Goal: Find specific page/section: Find specific page/section

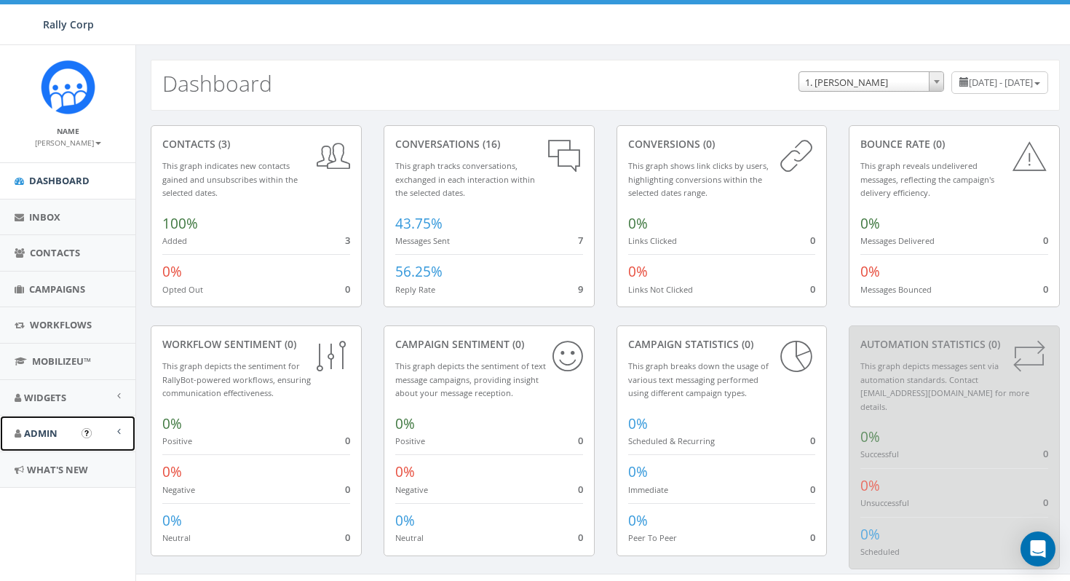
click at [51, 438] on span "Admin" at bounding box center [40, 433] width 33 height 13
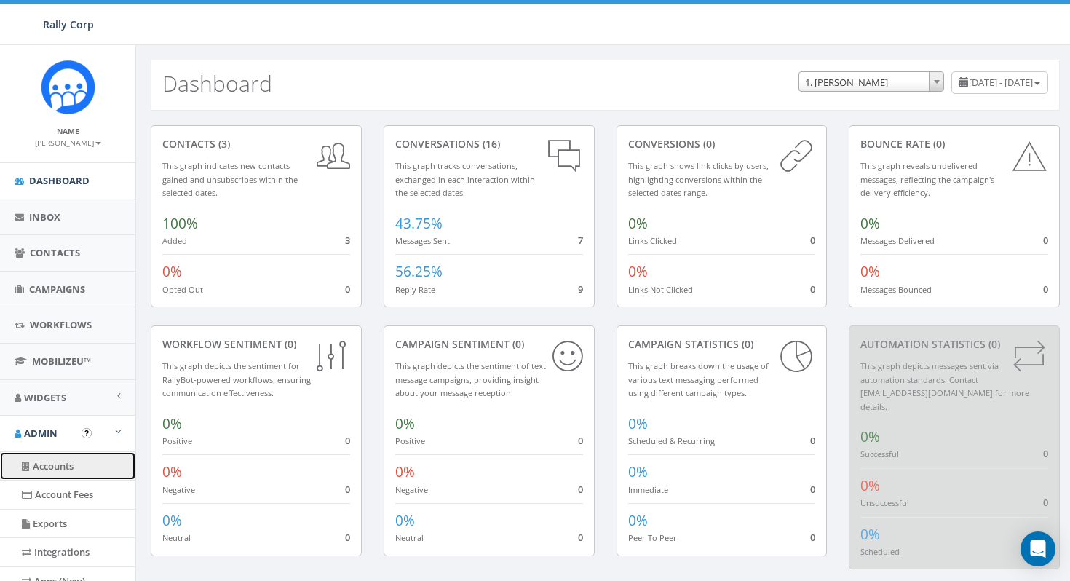
click at [68, 460] on link "Accounts" at bounding box center [67, 466] width 135 height 28
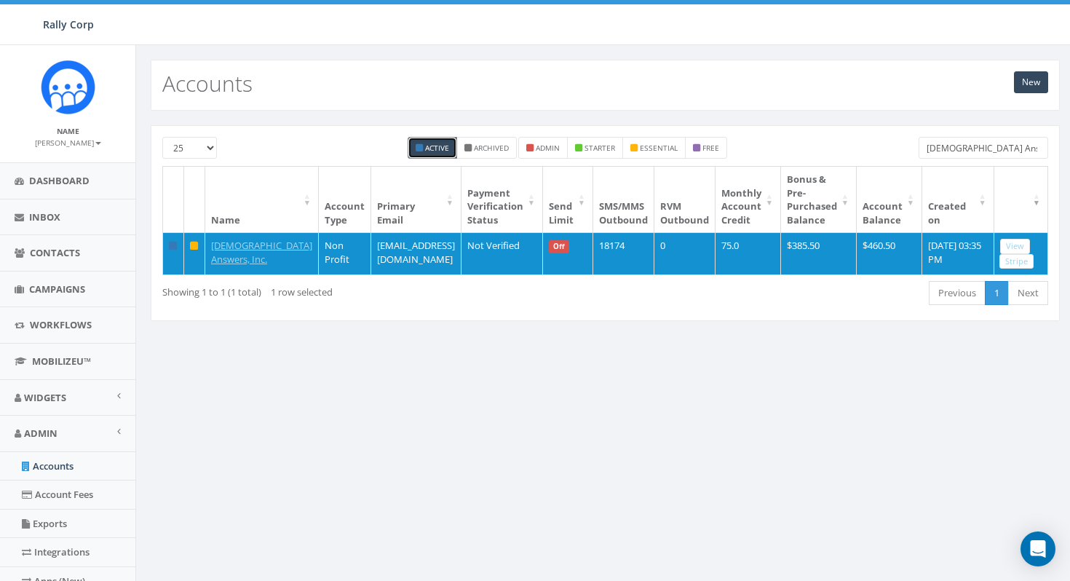
click at [1003, 155] on input "Catholic Answers" at bounding box center [984, 148] width 130 height 22
paste input "The Salvation Army - Northern Division"
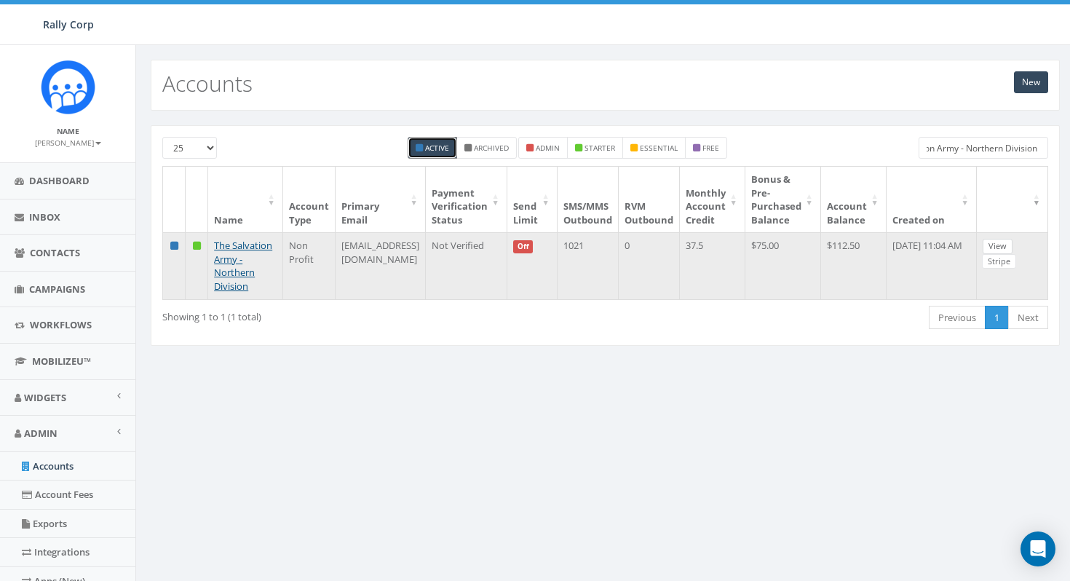
type input "The Salvation Army - Northern Division"
click at [1013, 247] on link "View" at bounding box center [998, 246] width 30 height 15
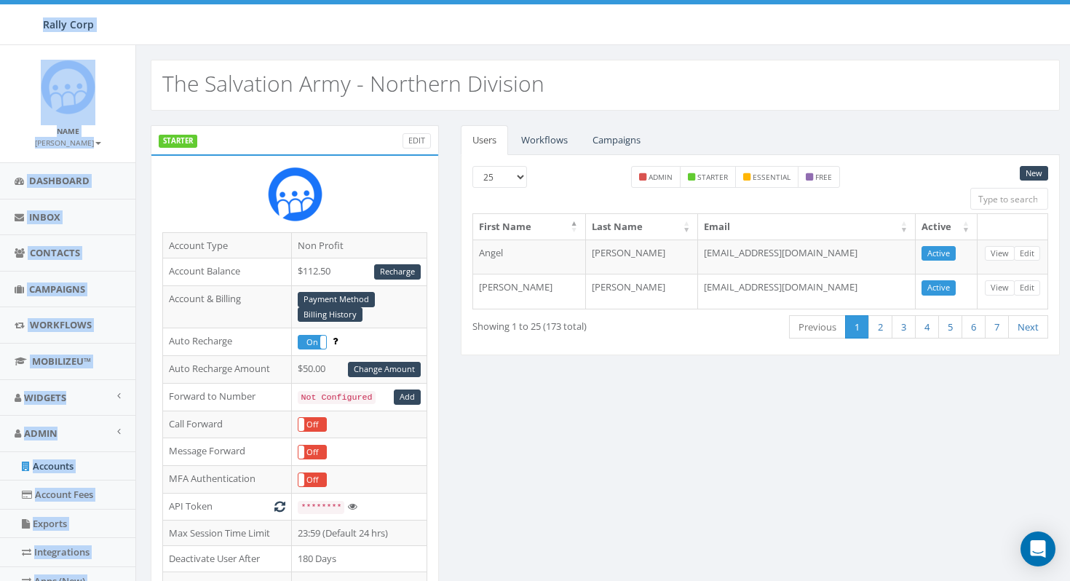
drag, startPoint x: 317, startPoint y: 5, endPoint x: 255, endPoint y: 5, distance: 61.9
click at [255, 5] on body "Rally Corp Rally Corp Profile Sign Out 0.62 % of Available Amount Used You have…" at bounding box center [535, 290] width 1070 height 581
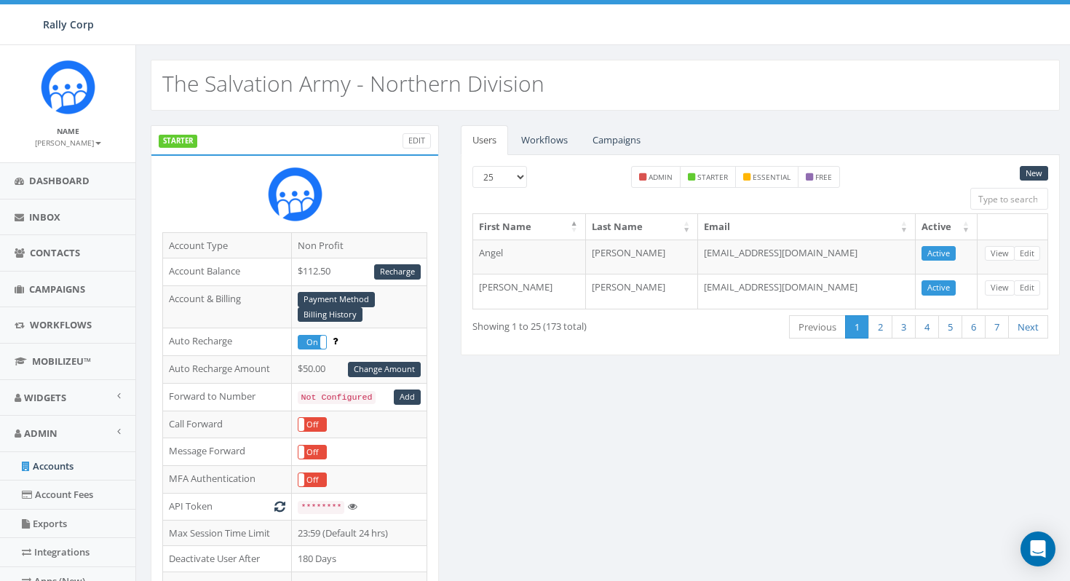
click at [242, 132] on div "STARTER Edit" at bounding box center [295, 139] width 288 height 29
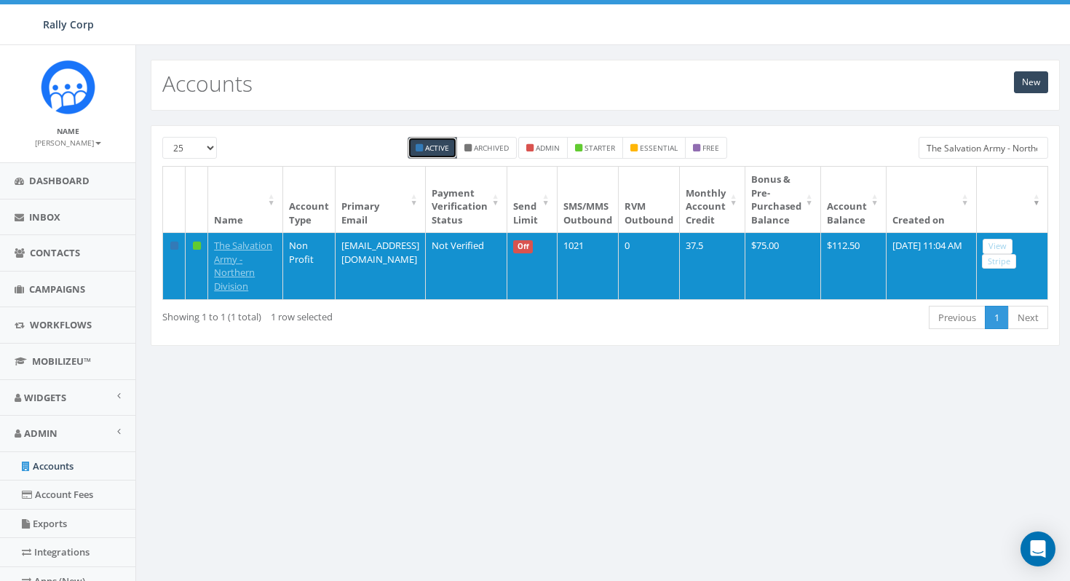
click at [1011, 153] on input "The Salvation Army - Northern Division" at bounding box center [984, 148] width 130 height 22
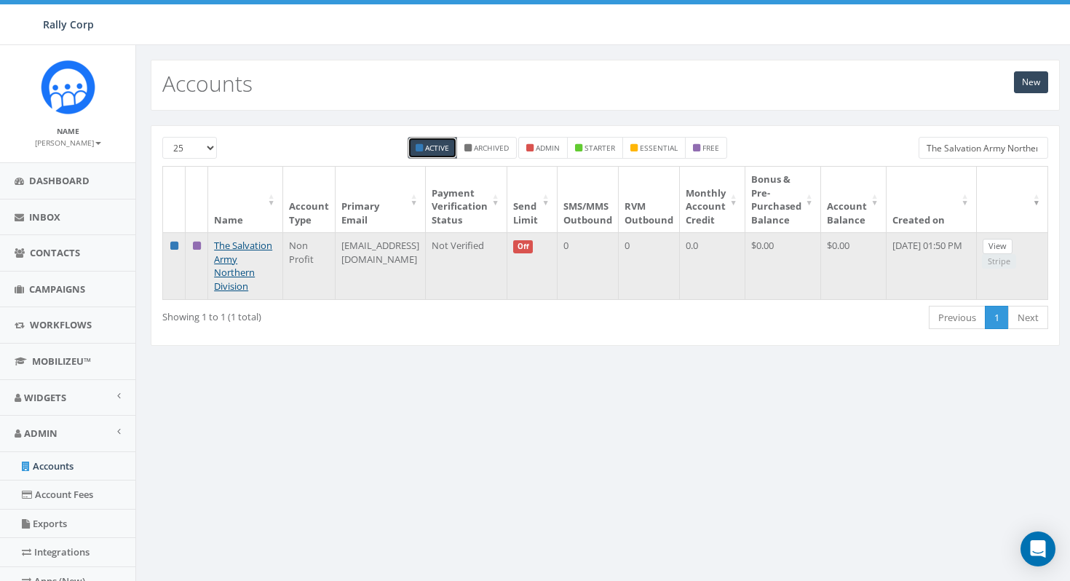
type input "The Salvation Army Northern Division"
click at [1013, 245] on link "View" at bounding box center [998, 246] width 30 height 15
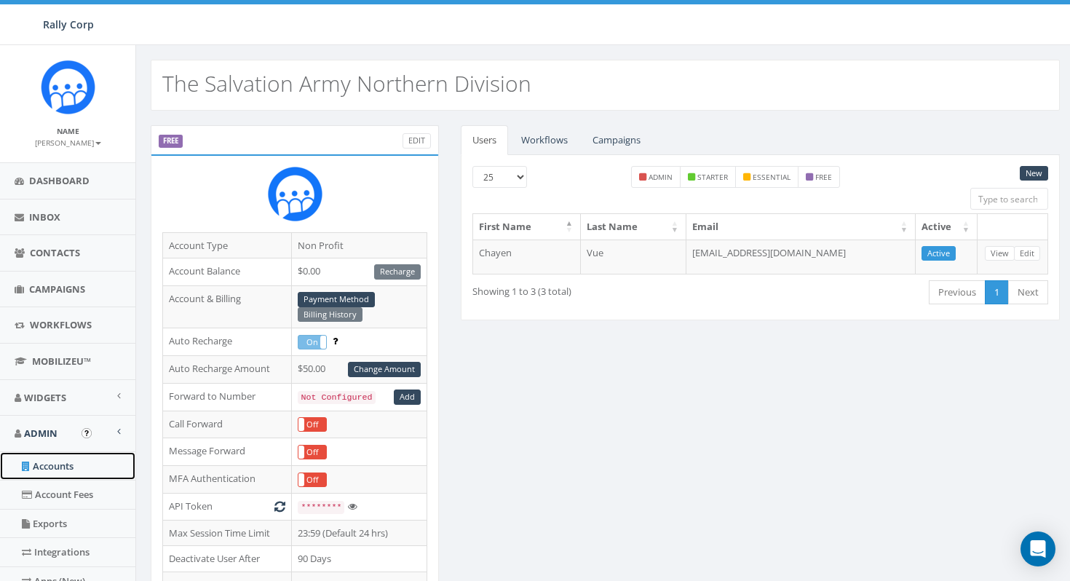
click at [66, 467] on link "Accounts" at bounding box center [67, 466] width 135 height 28
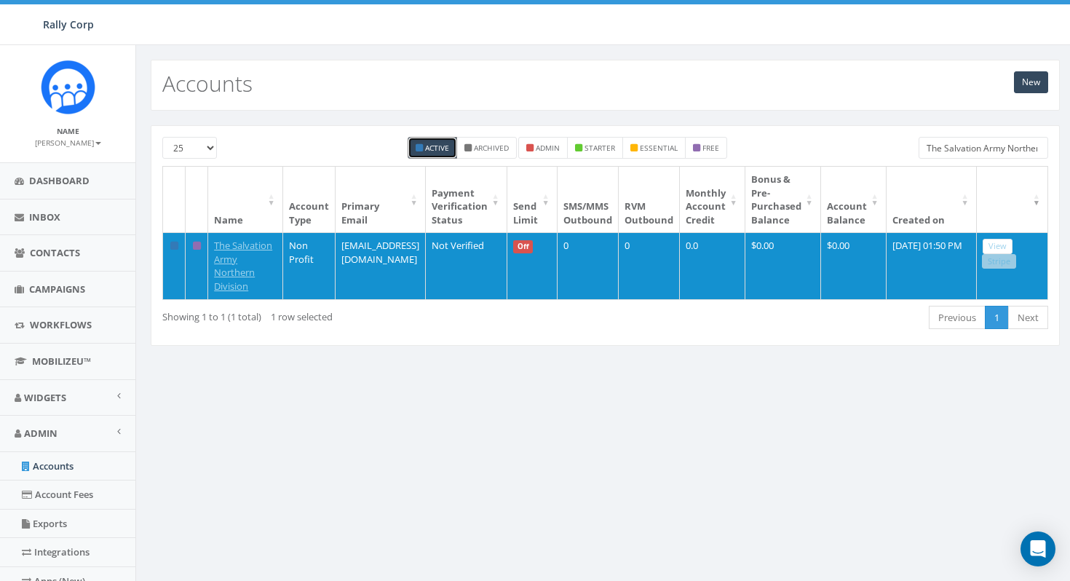
click at [998, 150] on input "The Salvation Army Northern Division" at bounding box center [984, 148] width 130 height 22
